Goal: Navigation & Orientation: Find specific page/section

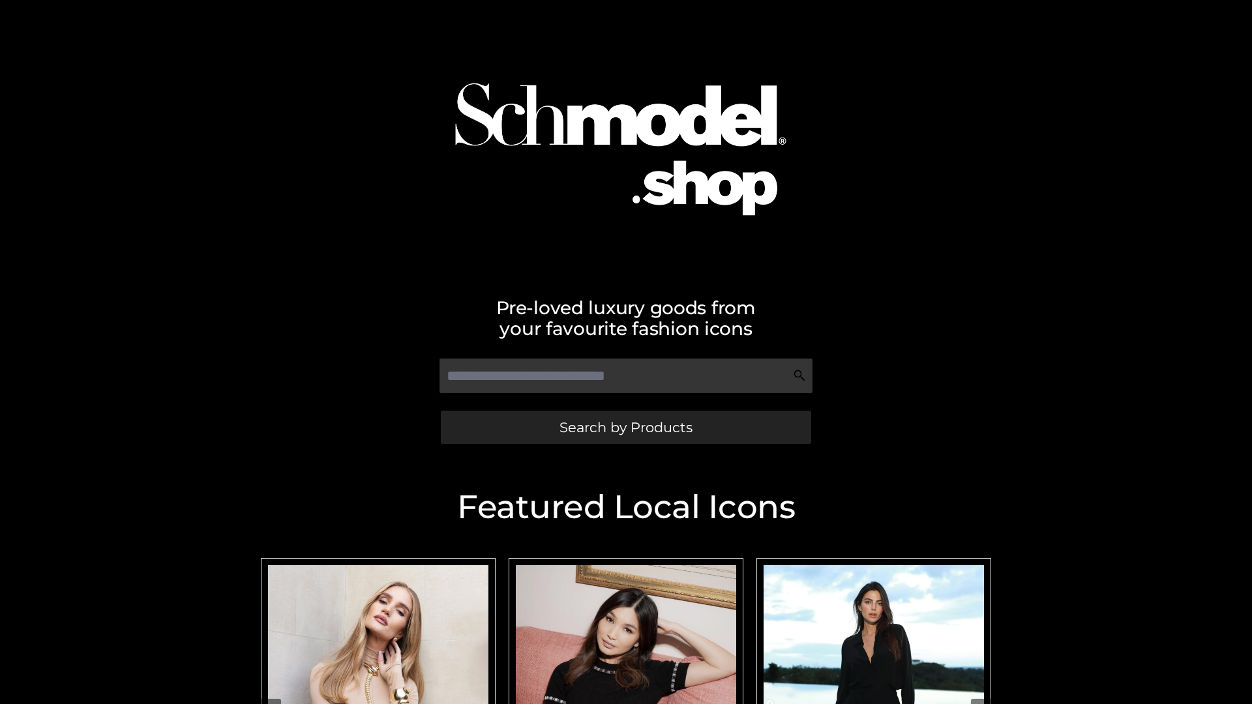
click at [625, 427] on span "Search by Products" at bounding box center [625, 428] width 133 height 14
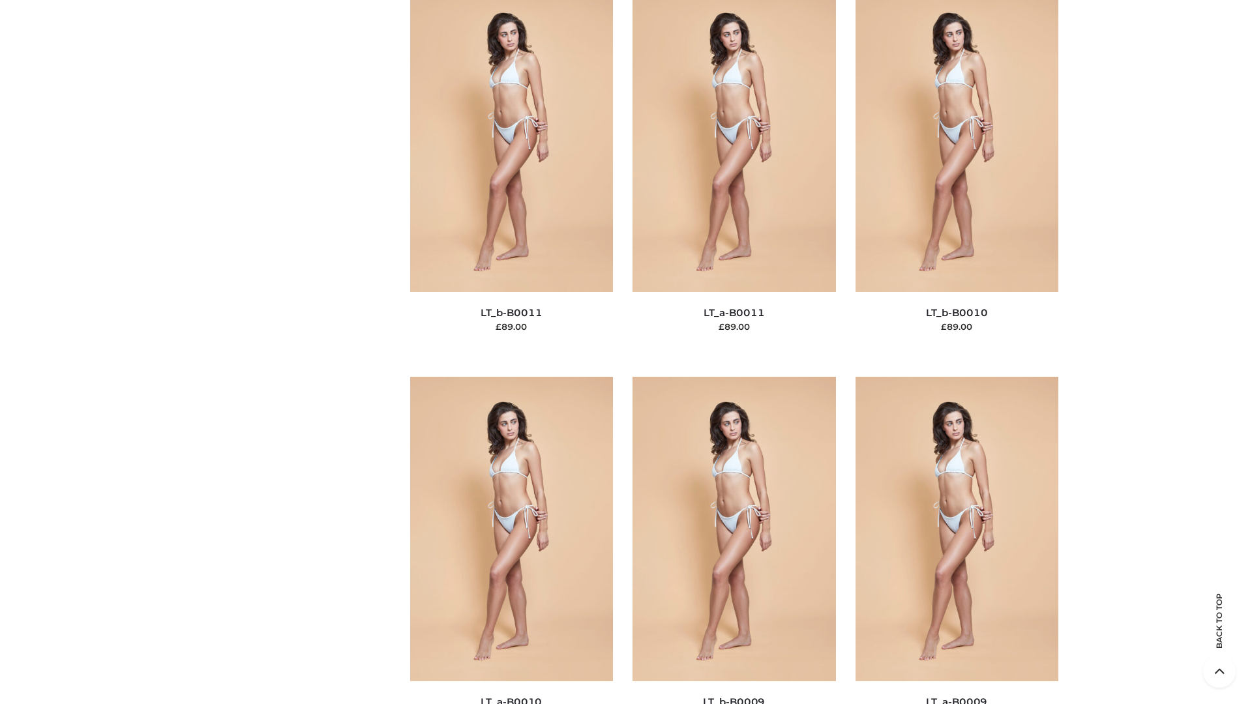
scroll to position [5856, 0]
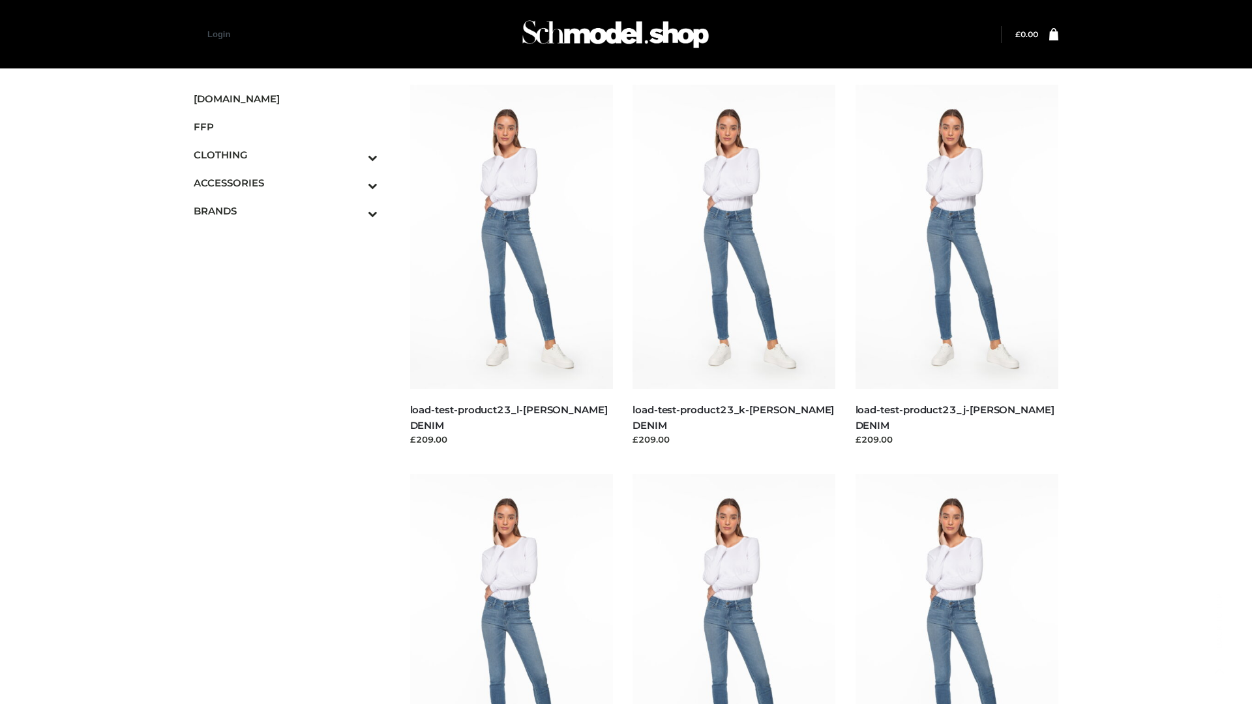
scroll to position [1144, 0]
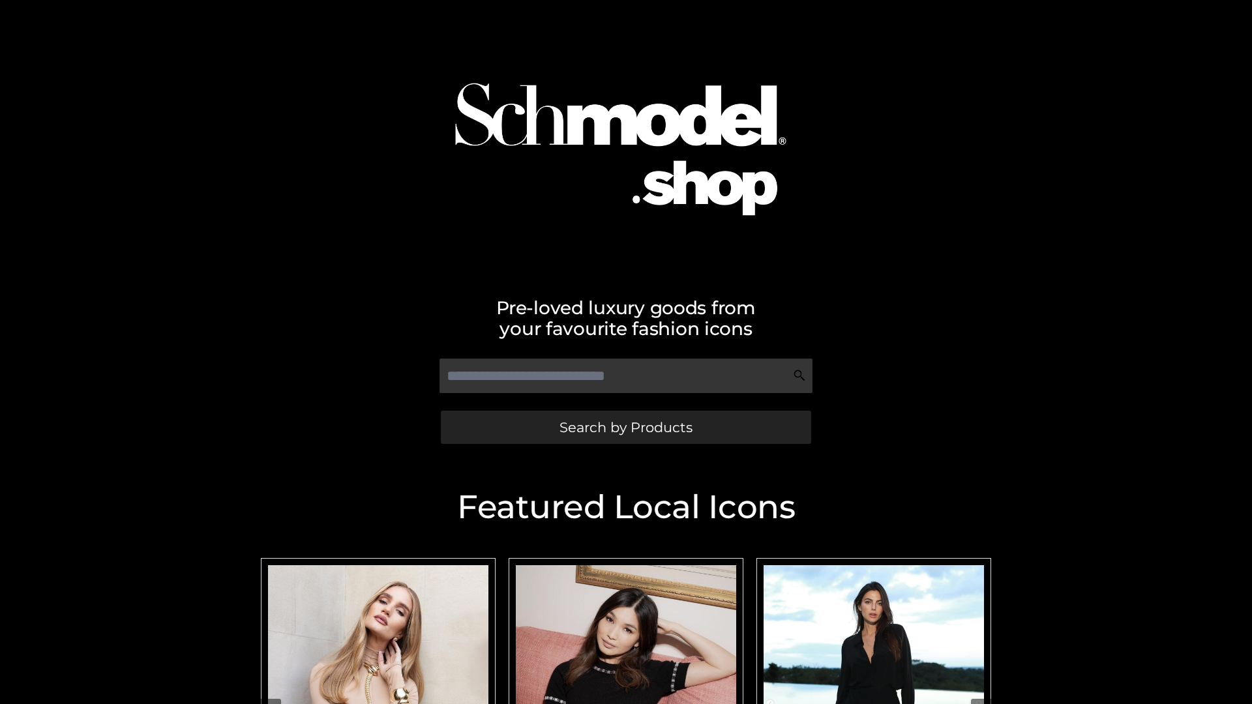
click at [625, 427] on span "Search by Products" at bounding box center [625, 428] width 133 height 14
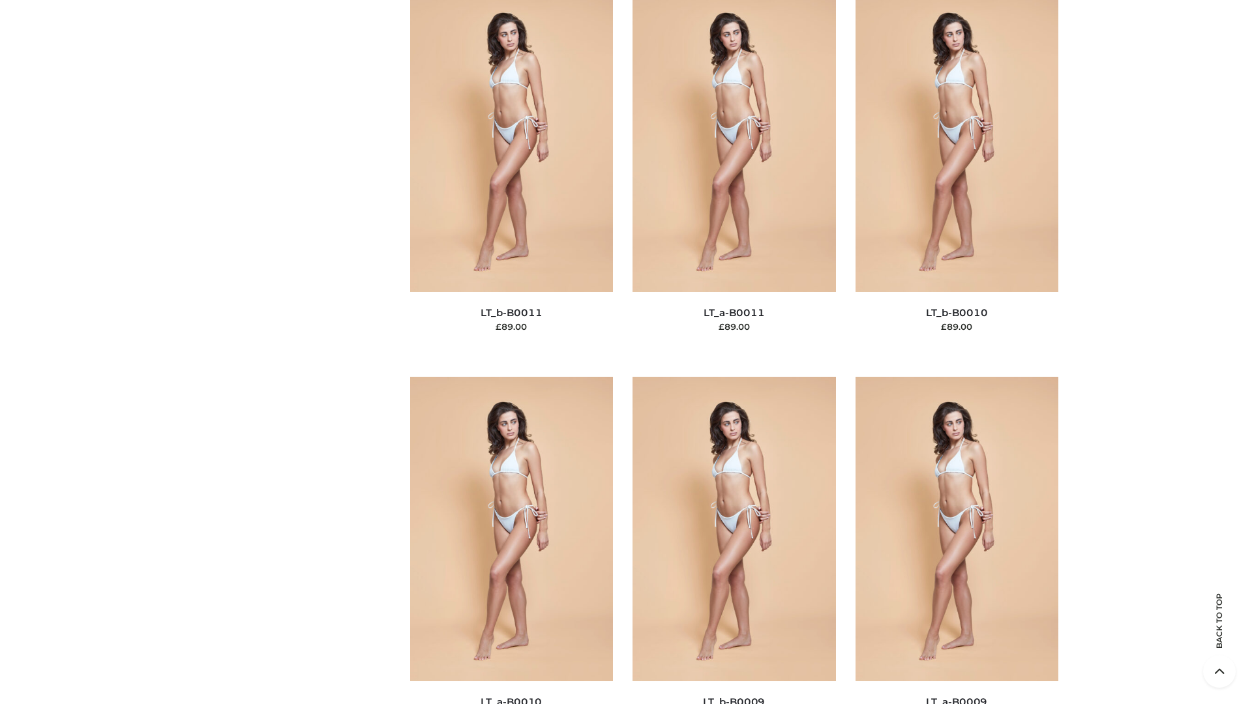
scroll to position [5856, 0]
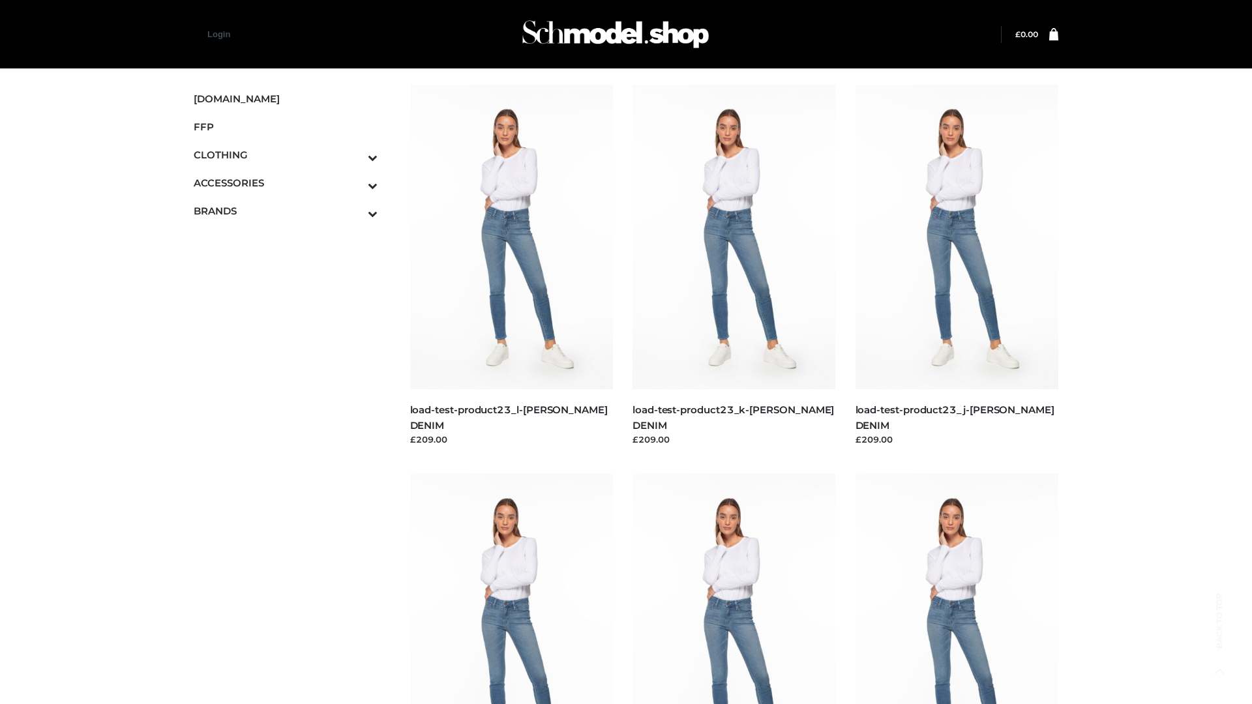
scroll to position [1144, 0]
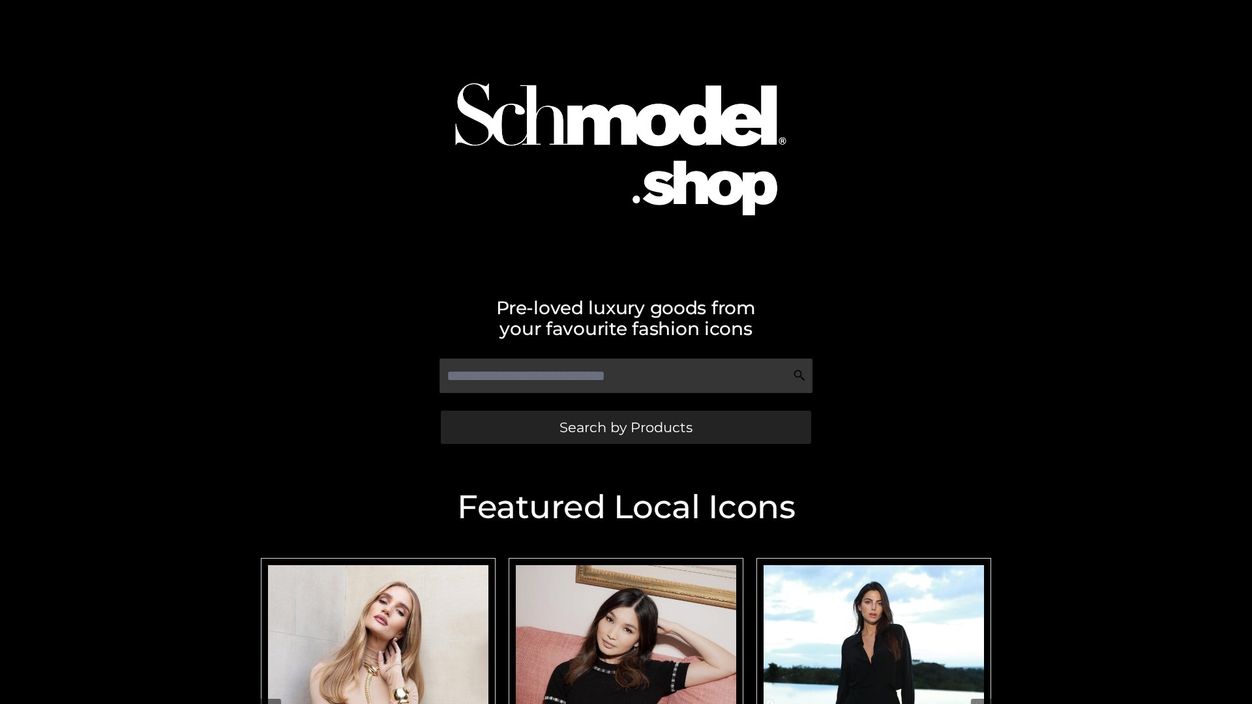
click at [625, 427] on span "Search by Products" at bounding box center [625, 428] width 133 height 14
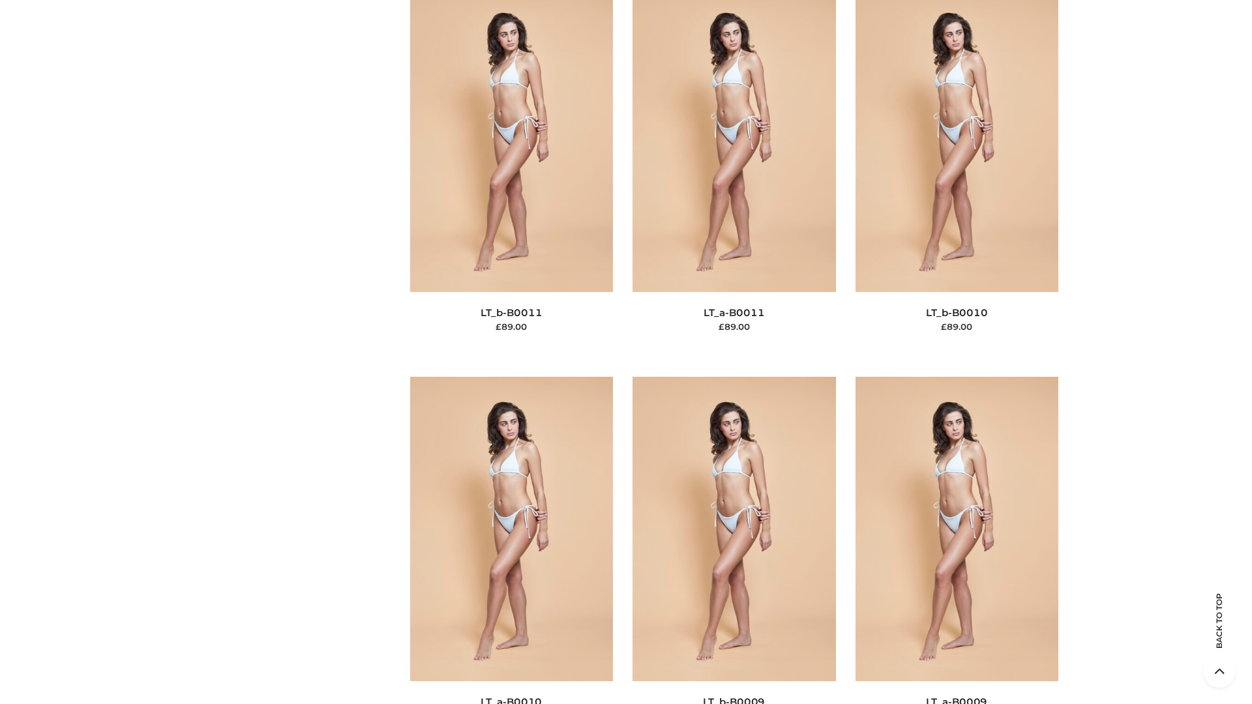
scroll to position [5856, 0]
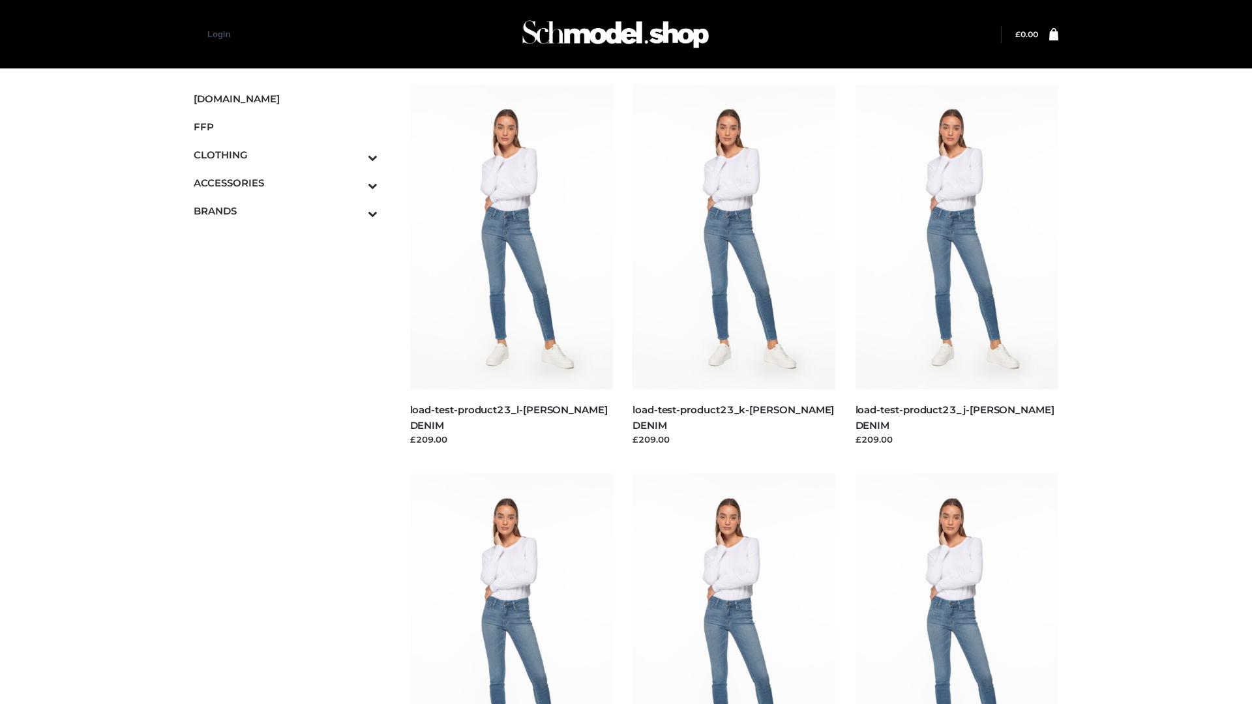
scroll to position [1144, 0]
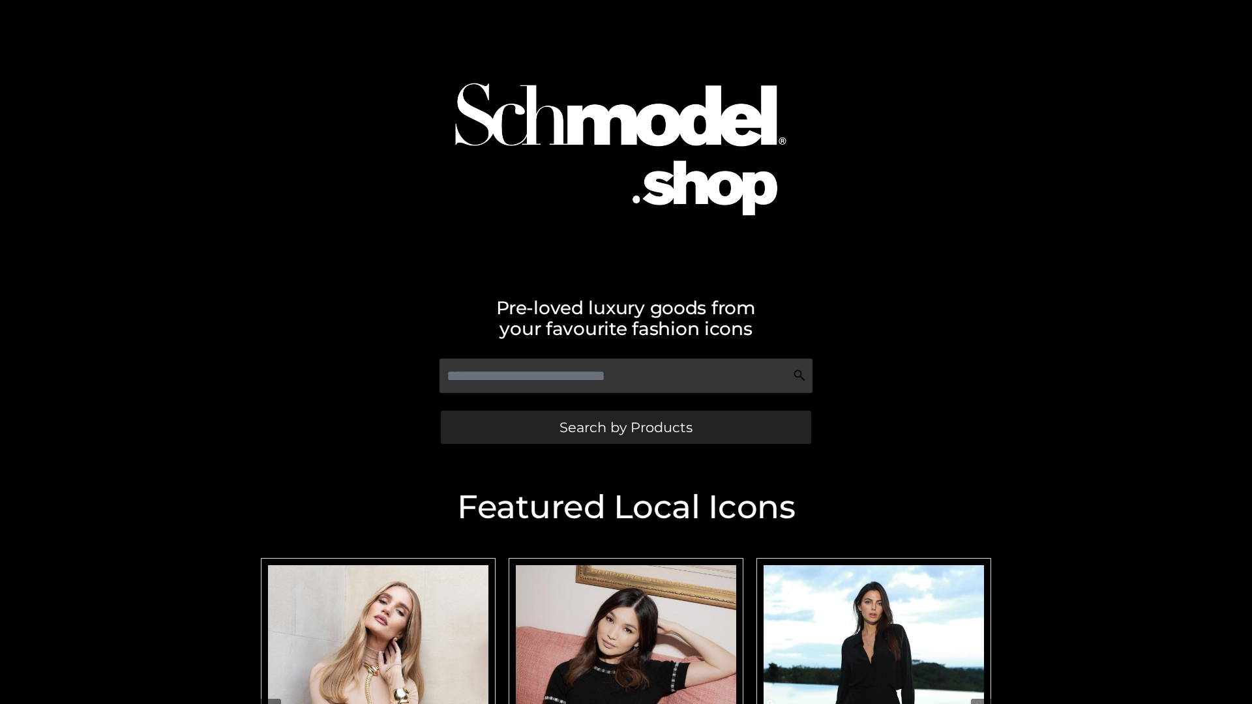
click at [625, 427] on span "Search by Products" at bounding box center [625, 428] width 133 height 14
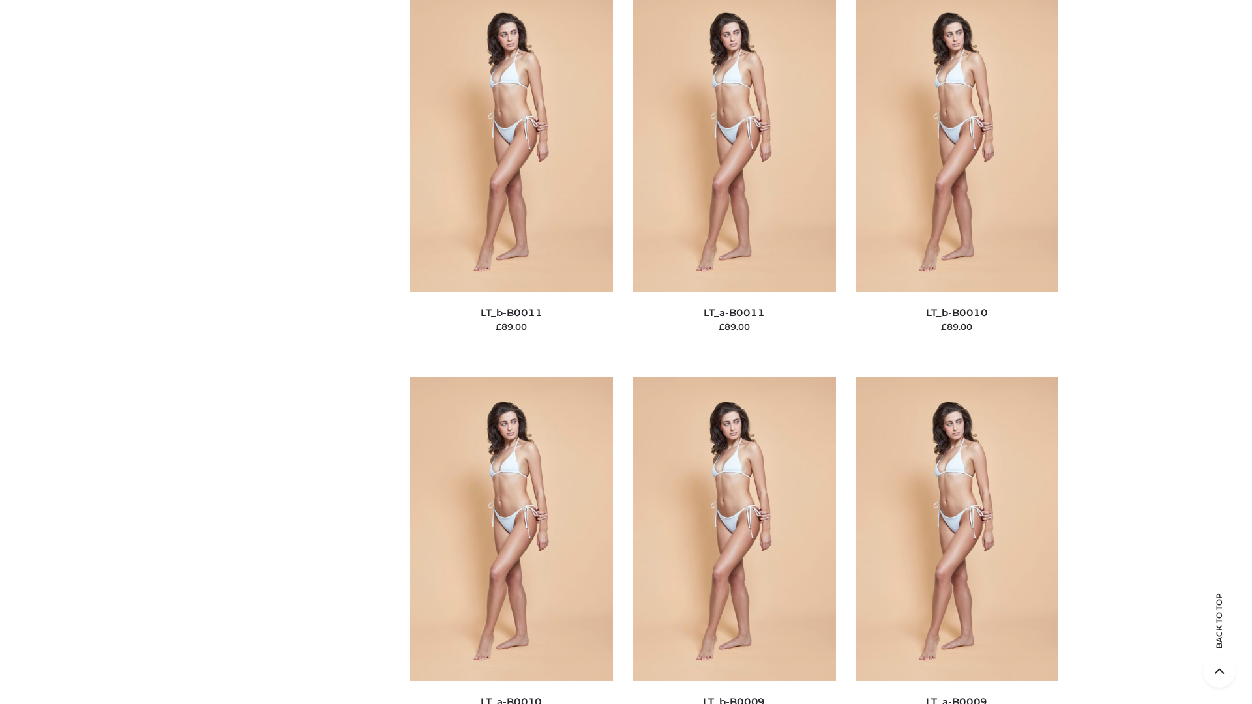
scroll to position [5856, 0]
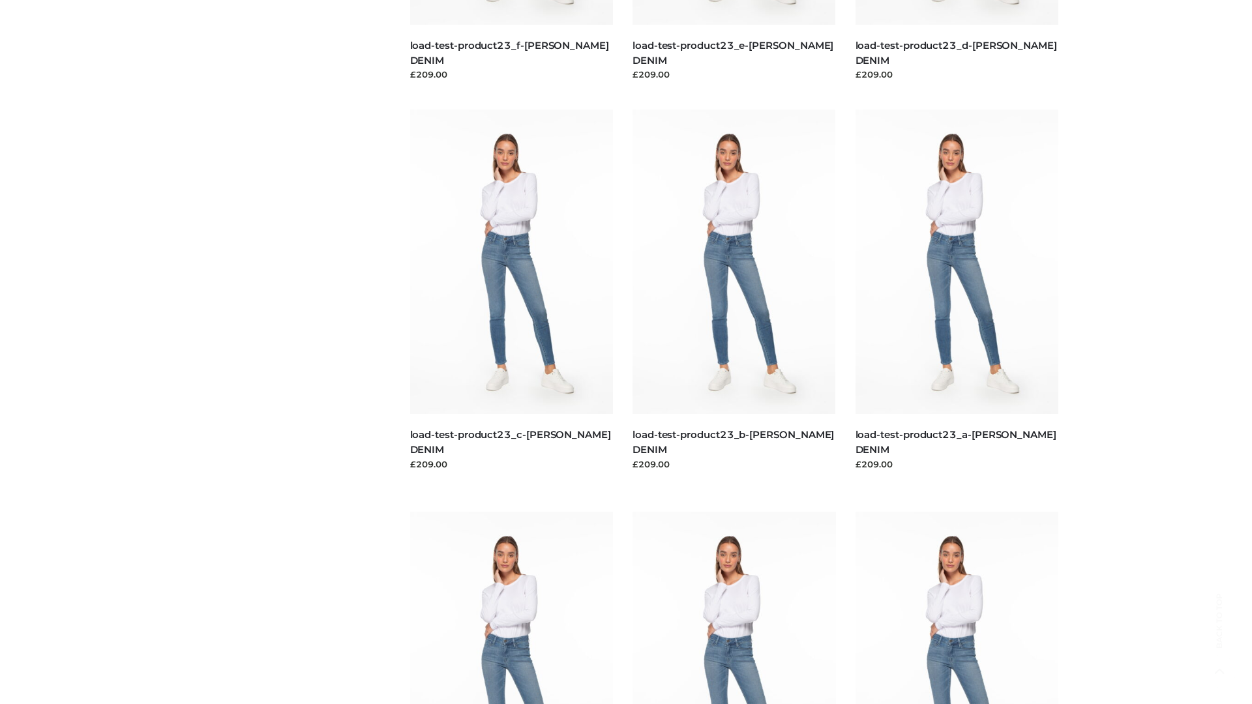
scroll to position [1144, 0]
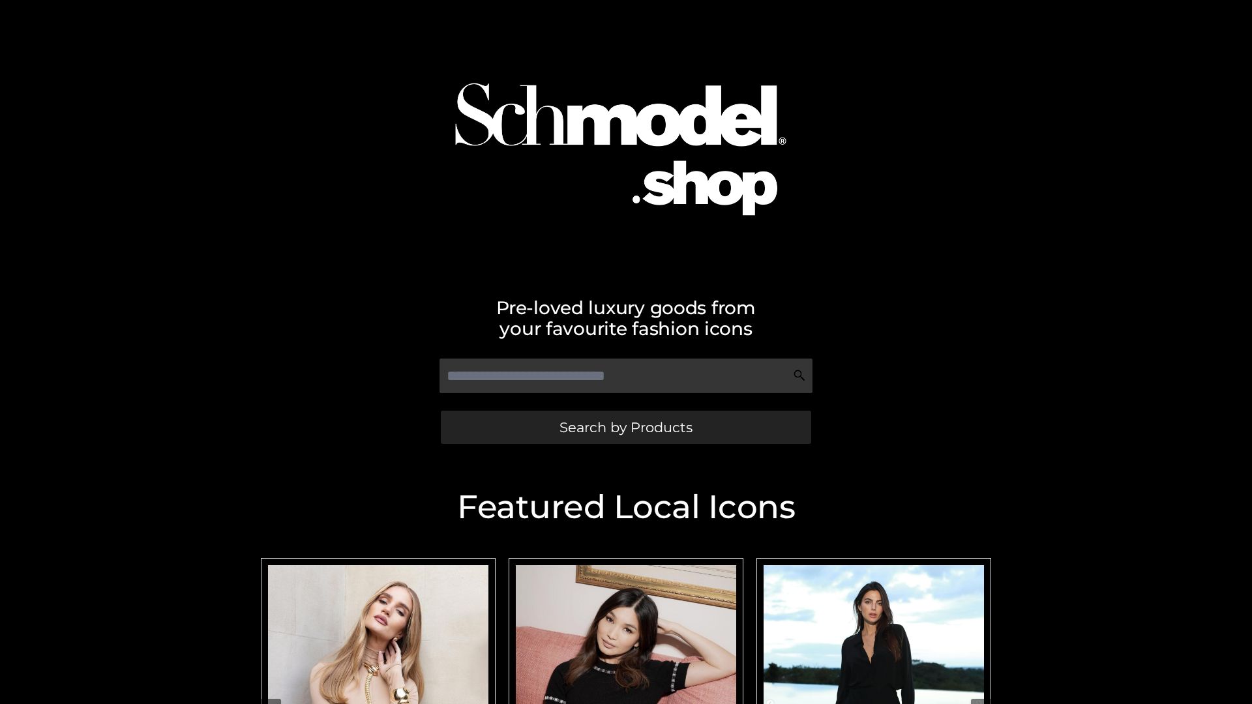
click at [625, 427] on span "Search by Products" at bounding box center [625, 428] width 133 height 14
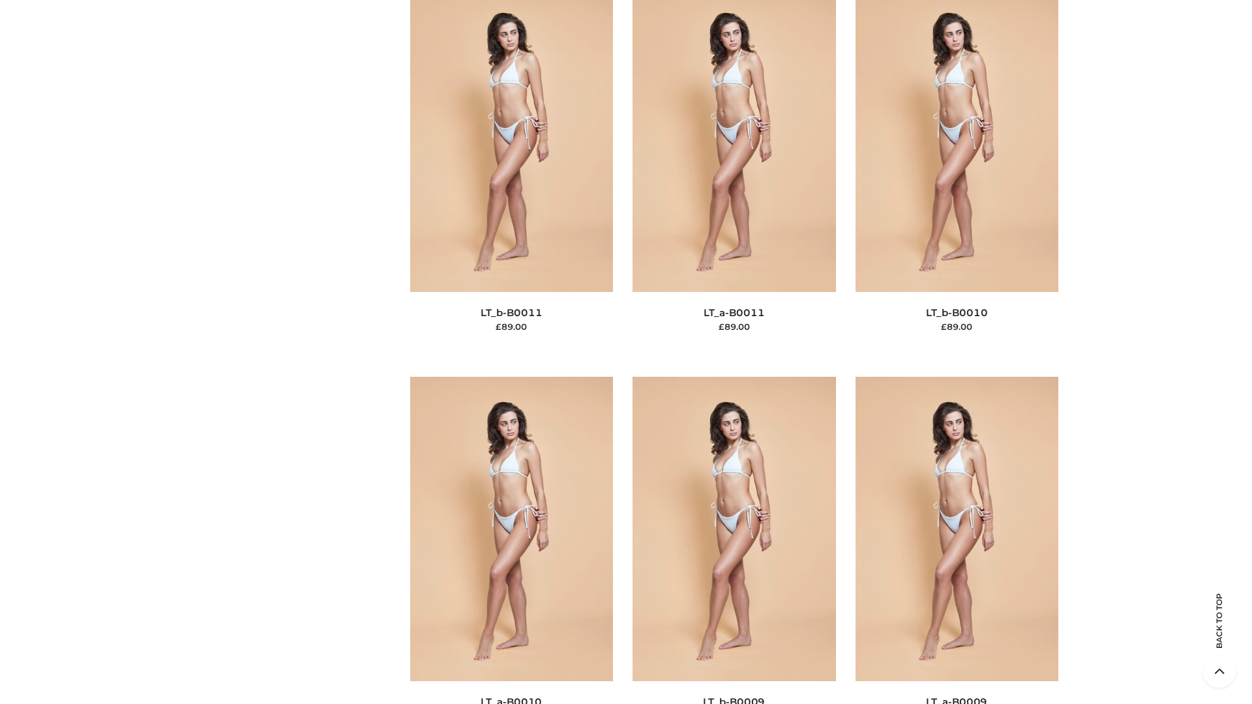
scroll to position [5856, 0]
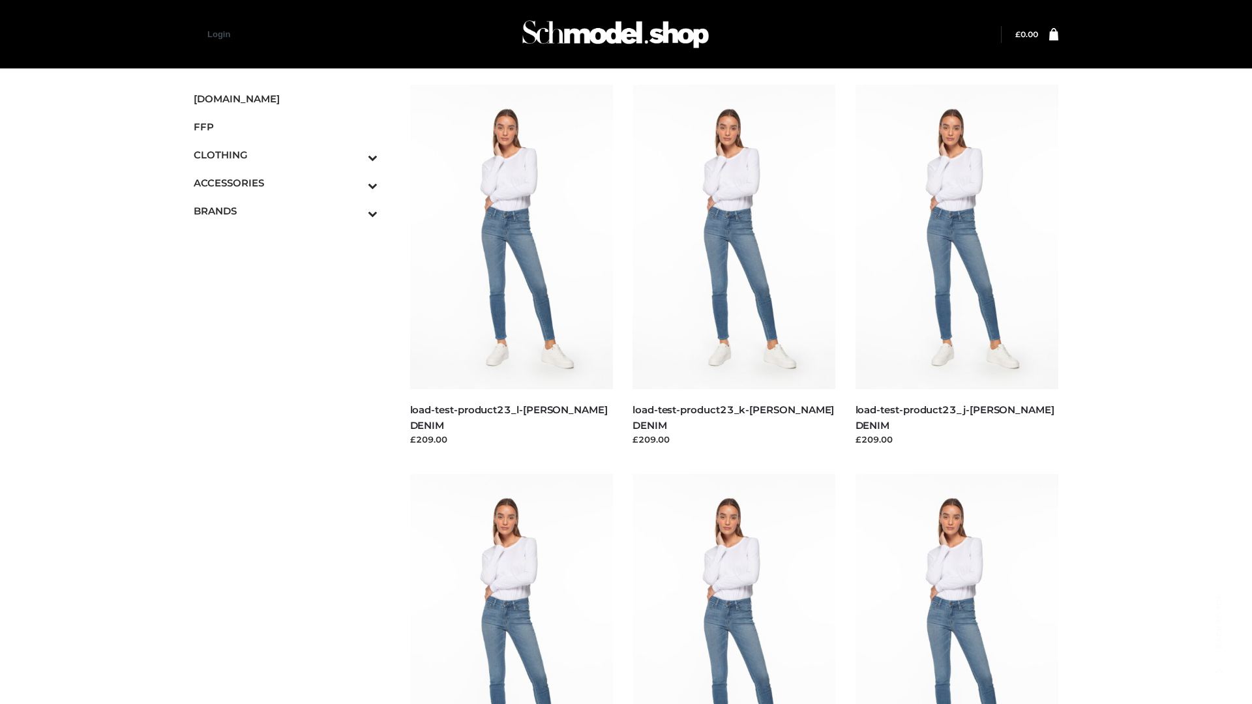
scroll to position [1144, 0]
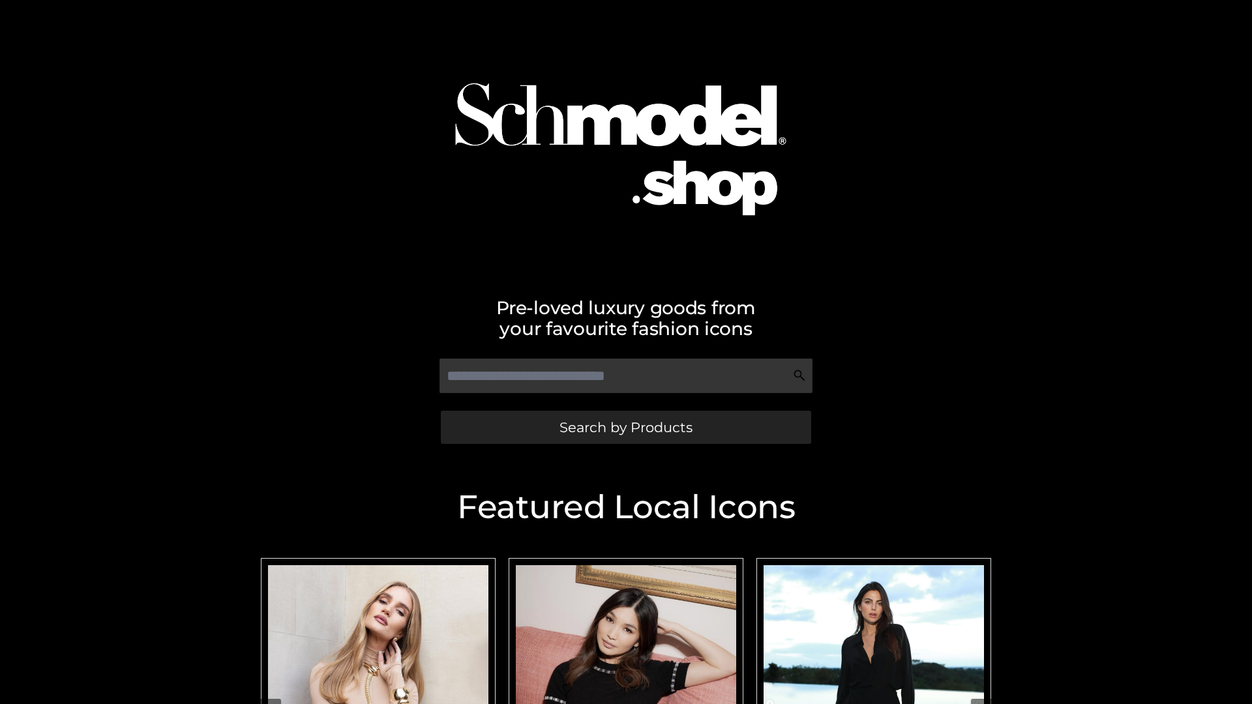
click at [625, 427] on span "Search by Products" at bounding box center [625, 428] width 133 height 14
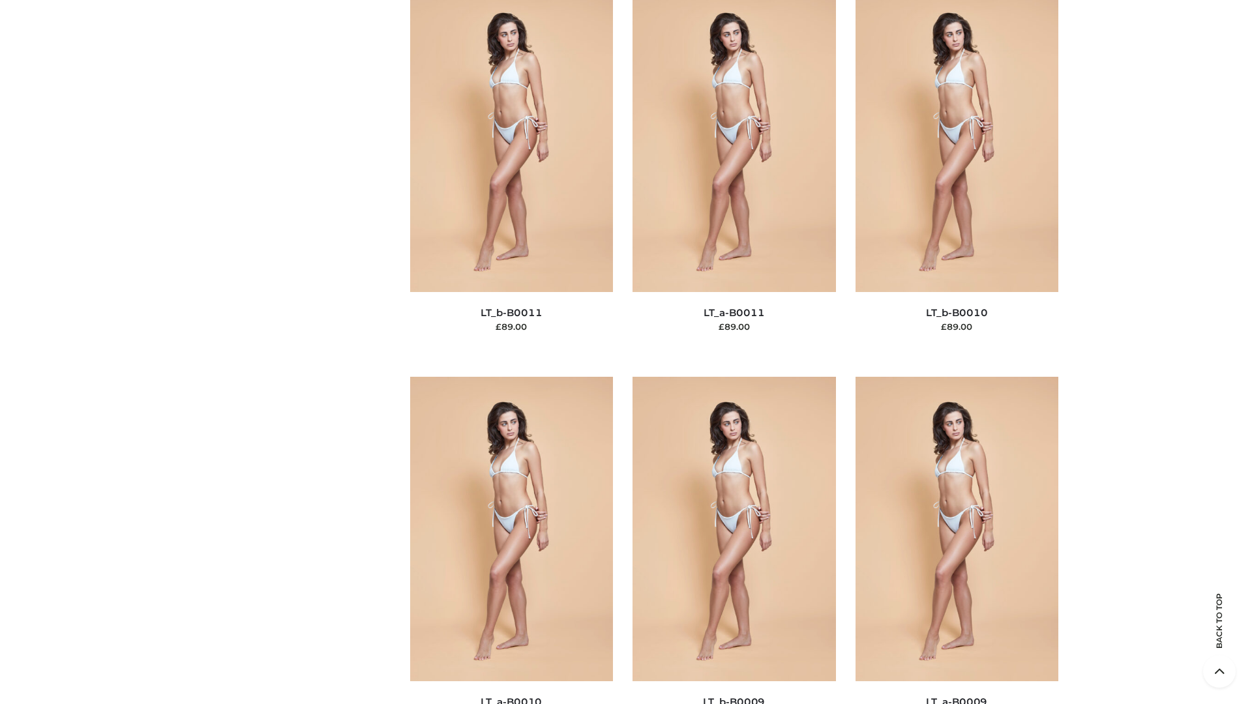
scroll to position [5856, 0]
